Goal: Navigation & Orientation: Find specific page/section

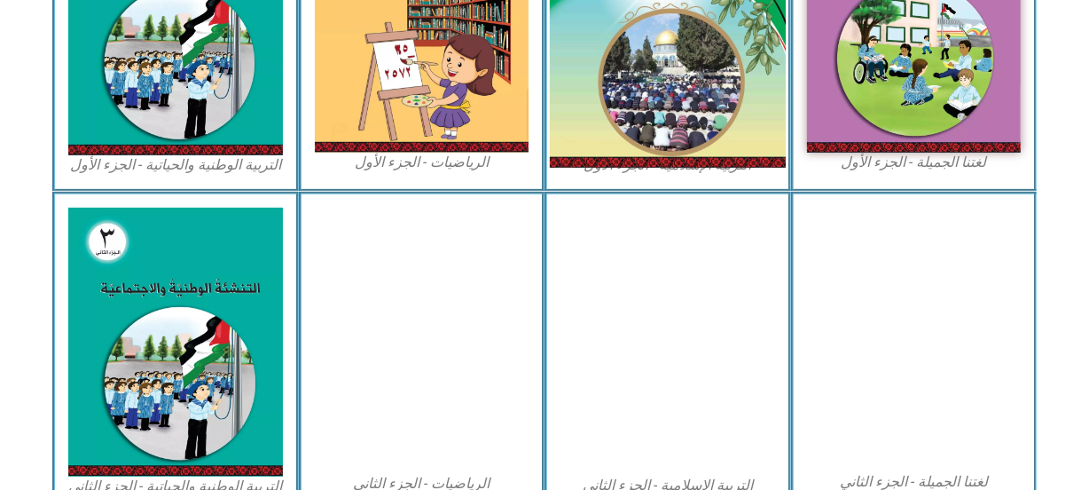
scroll to position [646, 0]
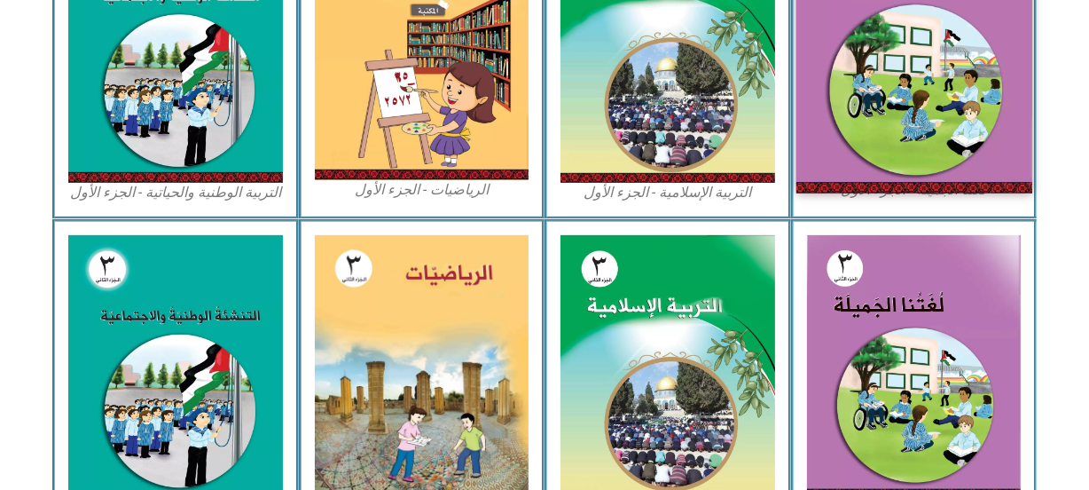
click at [922, 62] on img at bounding box center [914, 47] width 236 height 290
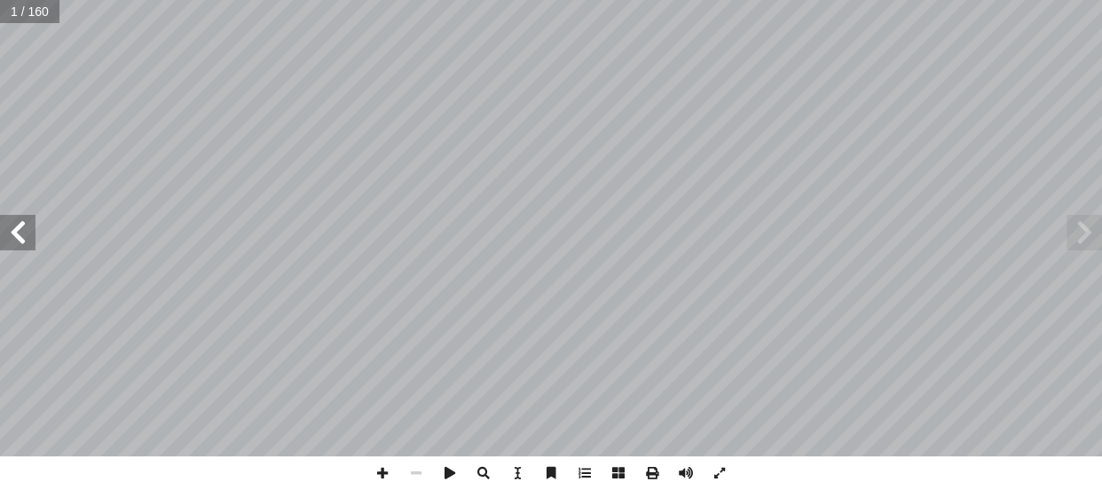
click at [9, 225] on span at bounding box center [17, 232] width 35 height 35
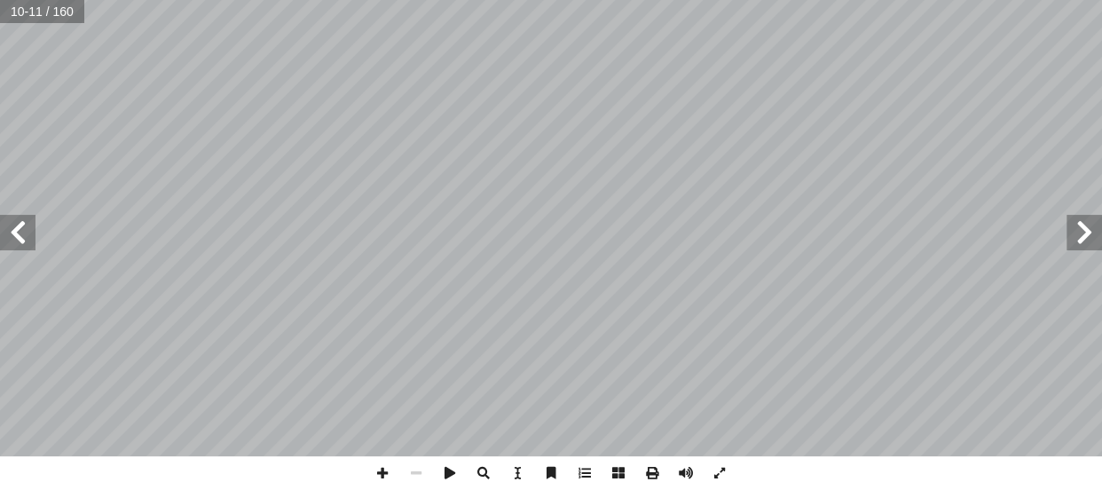
click at [9, 225] on span at bounding box center [17, 232] width 35 height 35
